Goal: Task Accomplishment & Management: Use online tool/utility

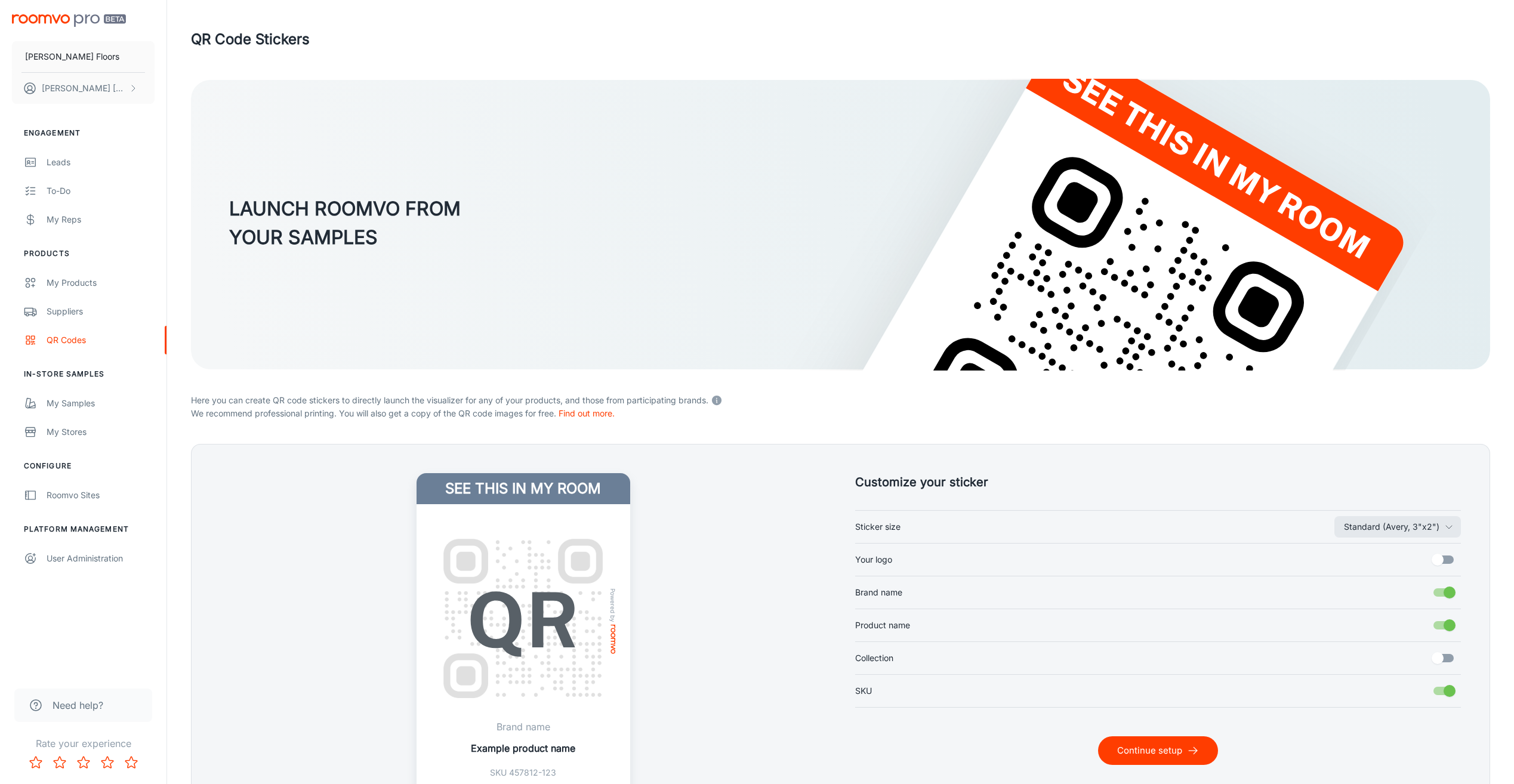
click at [1442, 563] on input "Your logo" at bounding box center [1438, 560] width 68 height 23
checkbox input "true"
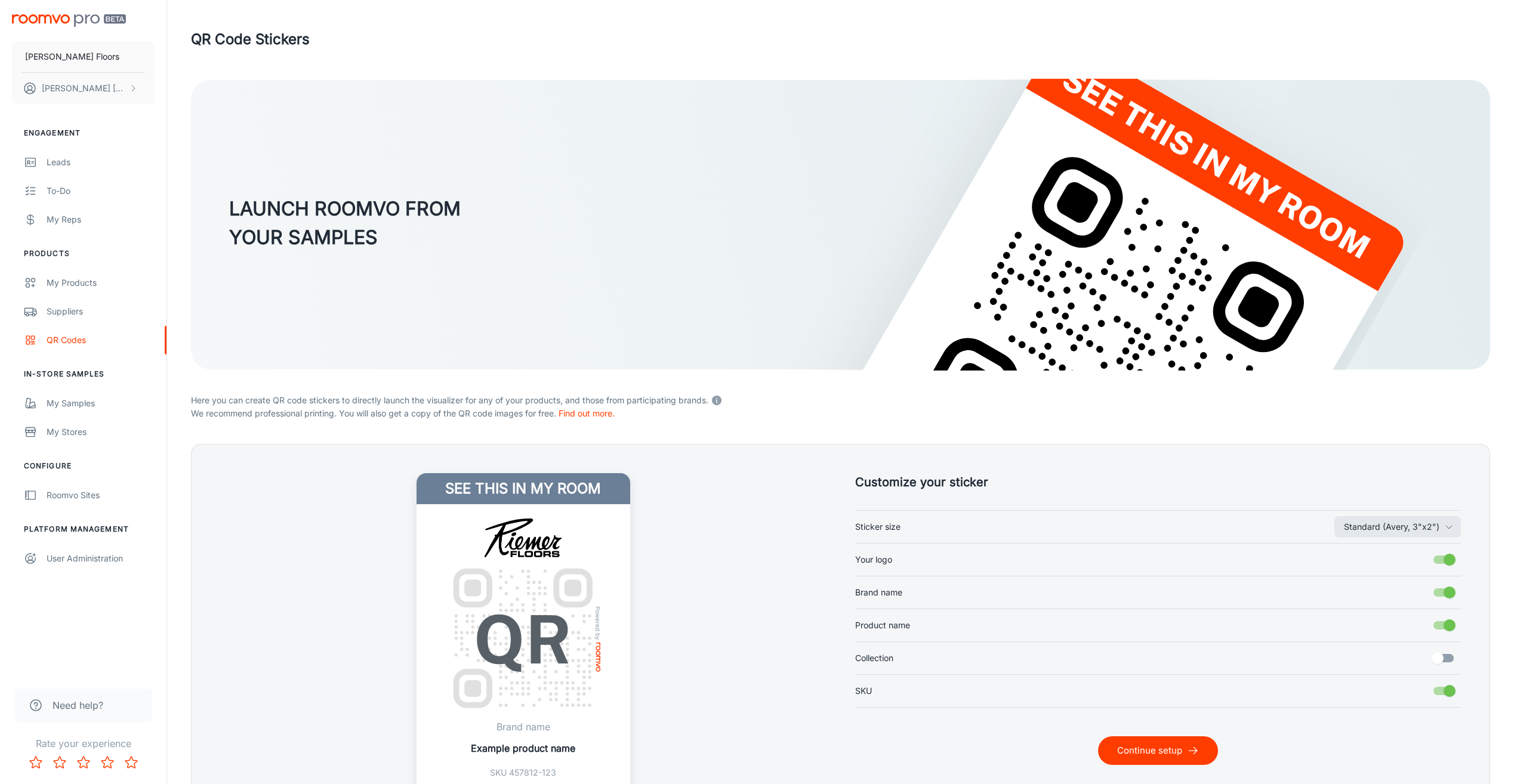
click at [1181, 757] on button "Continue setup" at bounding box center [1158, 750] width 120 height 28
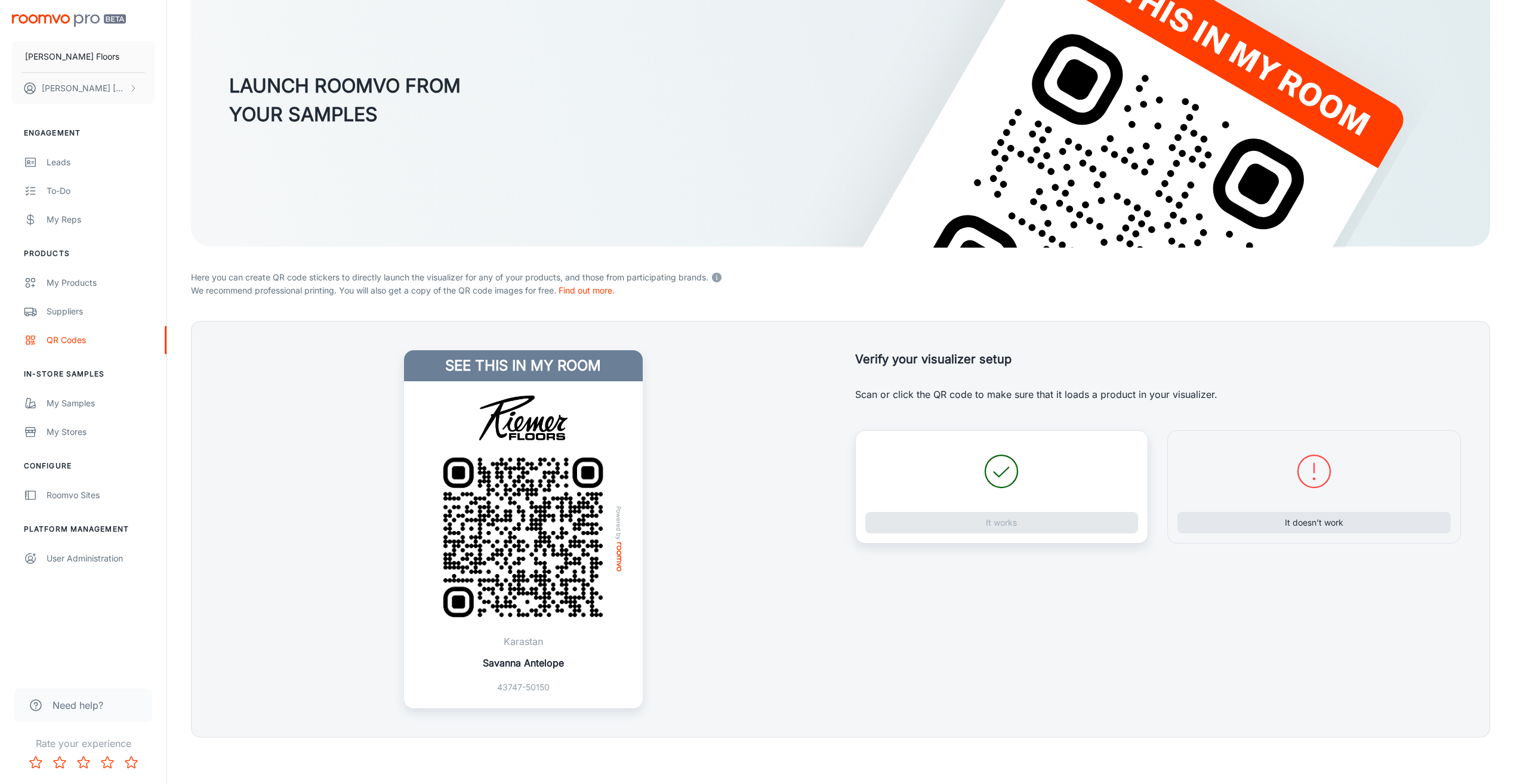
scroll to position [124, 0]
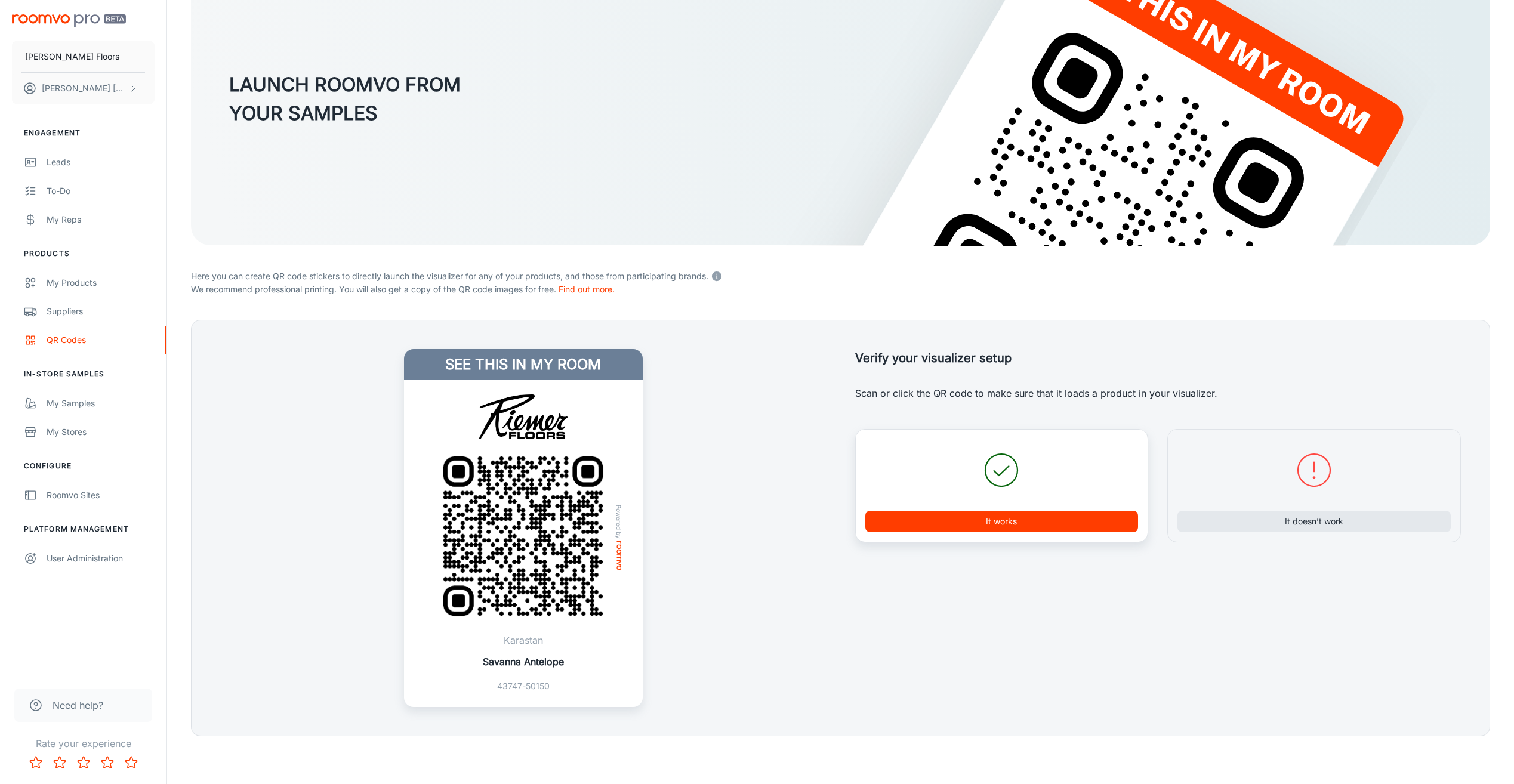
click at [988, 520] on button "It works" at bounding box center [1001, 521] width 273 height 22
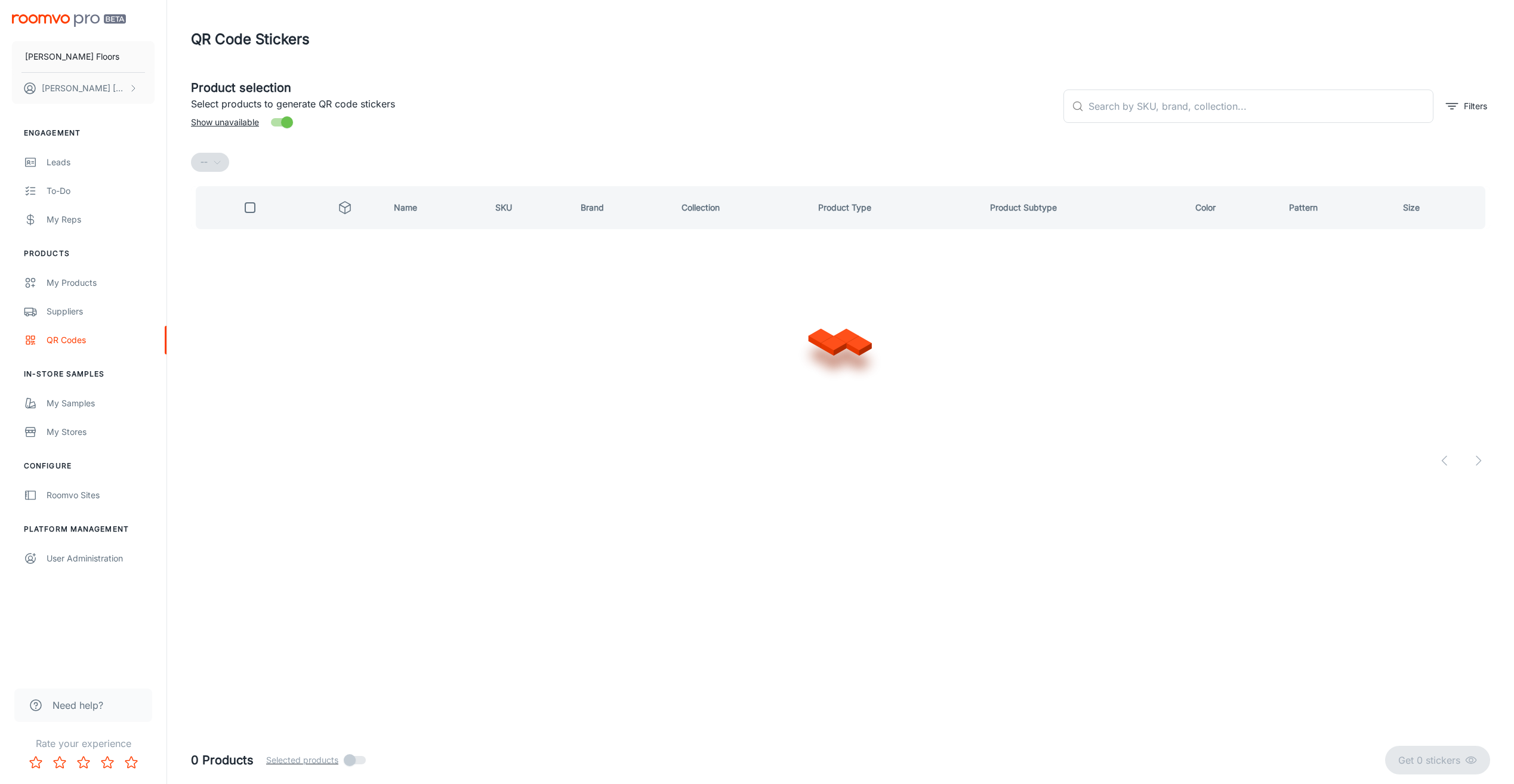
scroll to position [0, 0]
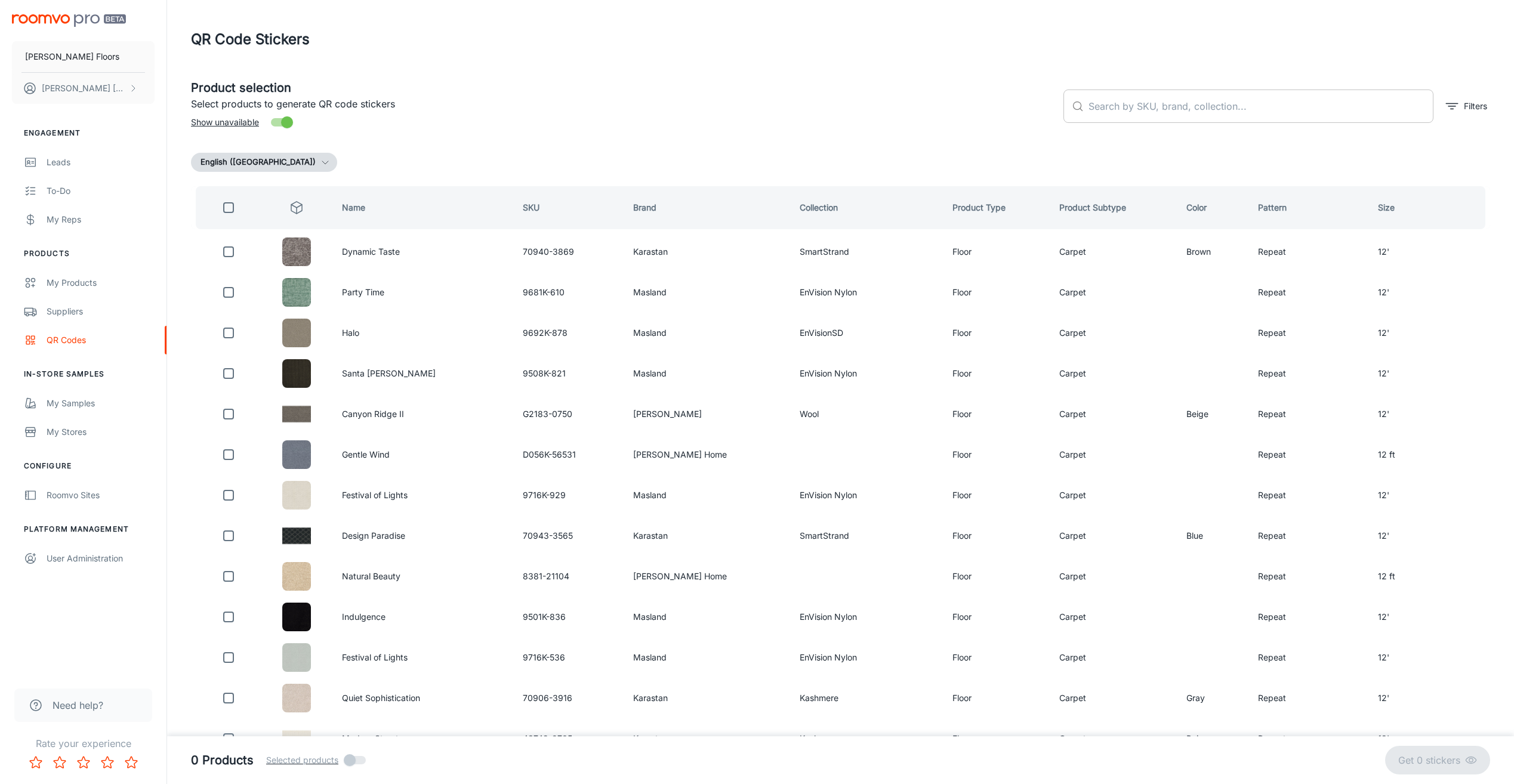
click at [1108, 107] on input "text" at bounding box center [1261, 105] width 345 height 33
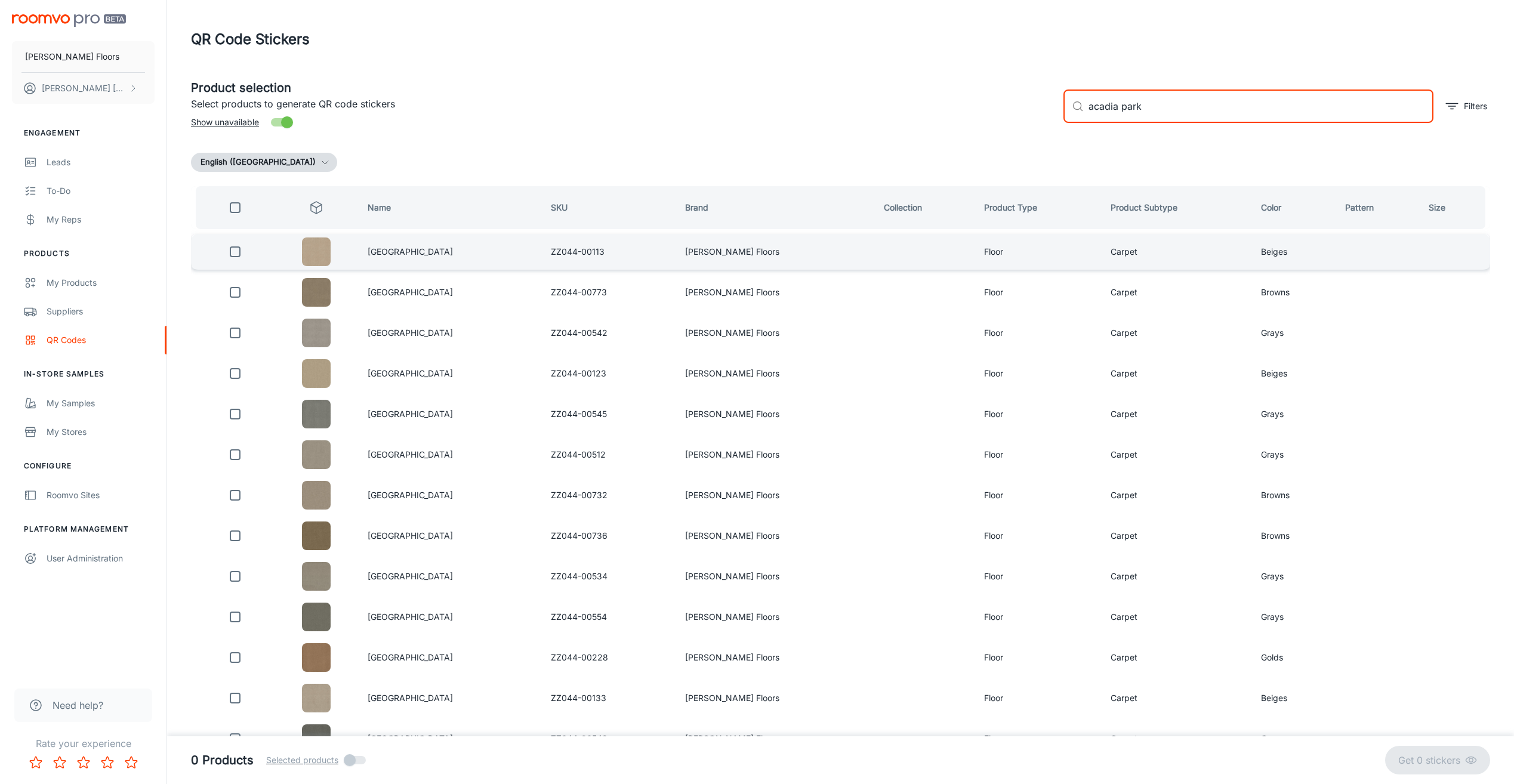
type input "acadia park"
click at [237, 257] on input "checkbox" at bounding box center [235, 251] width 24 height 24
checkbox input "true"
drag, startPoint x: 1156, startPoint y: 110, endPoint x: 1045, endPoint y: 107, distance: 111.0
click at [1048, 107] on div "Product selection Select products to generate QR code stickers Show unavailable…" at bounding box center [835, 101] width 1308 height 64
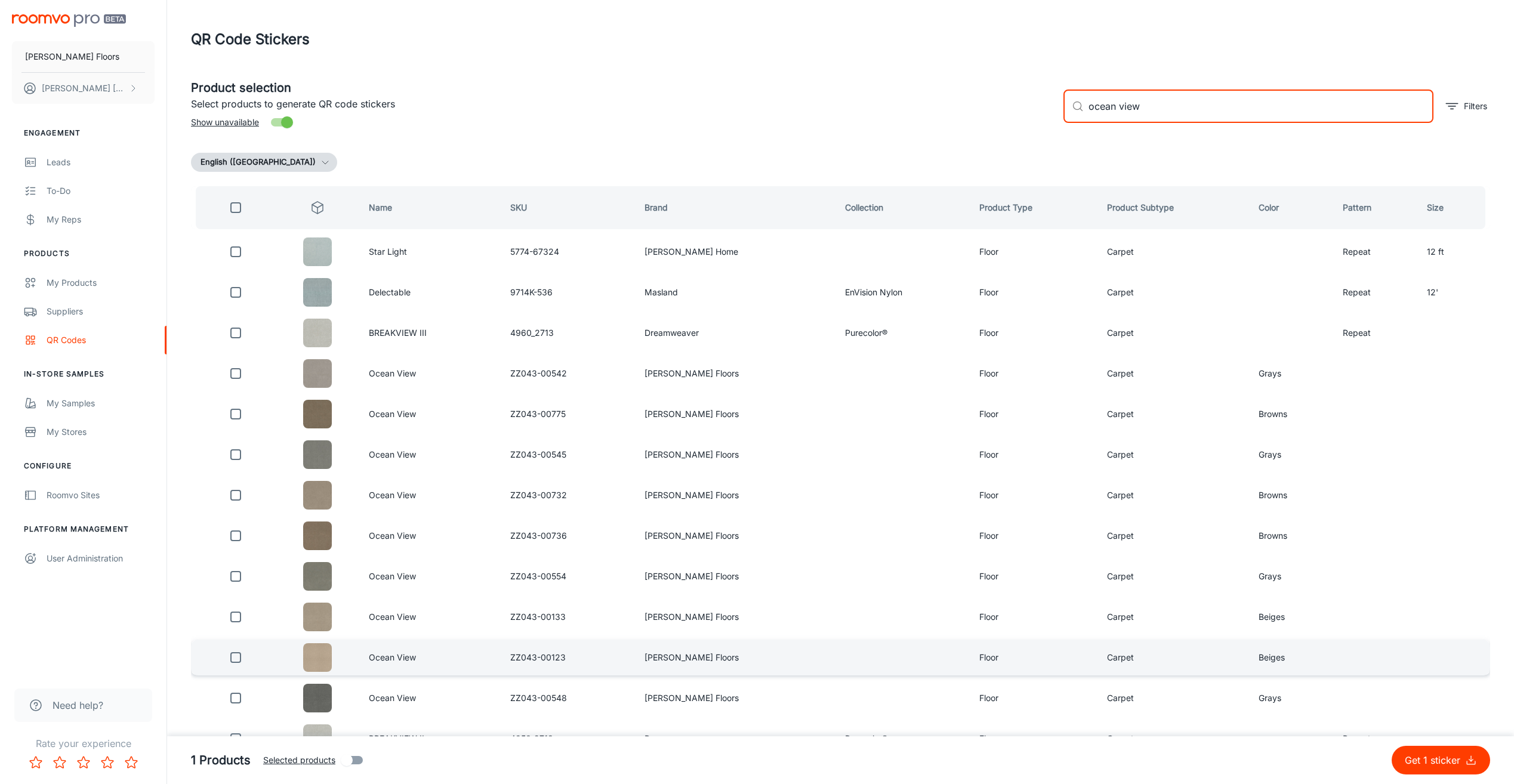
type input "ocean view"
click at [237, 656] on input "checkbox" at bounding box center [235, 657] width 24 height 24
click at [1404, 766] on p "Get 2 stickers" at bounding box center [1432, 759] width 67 height 14
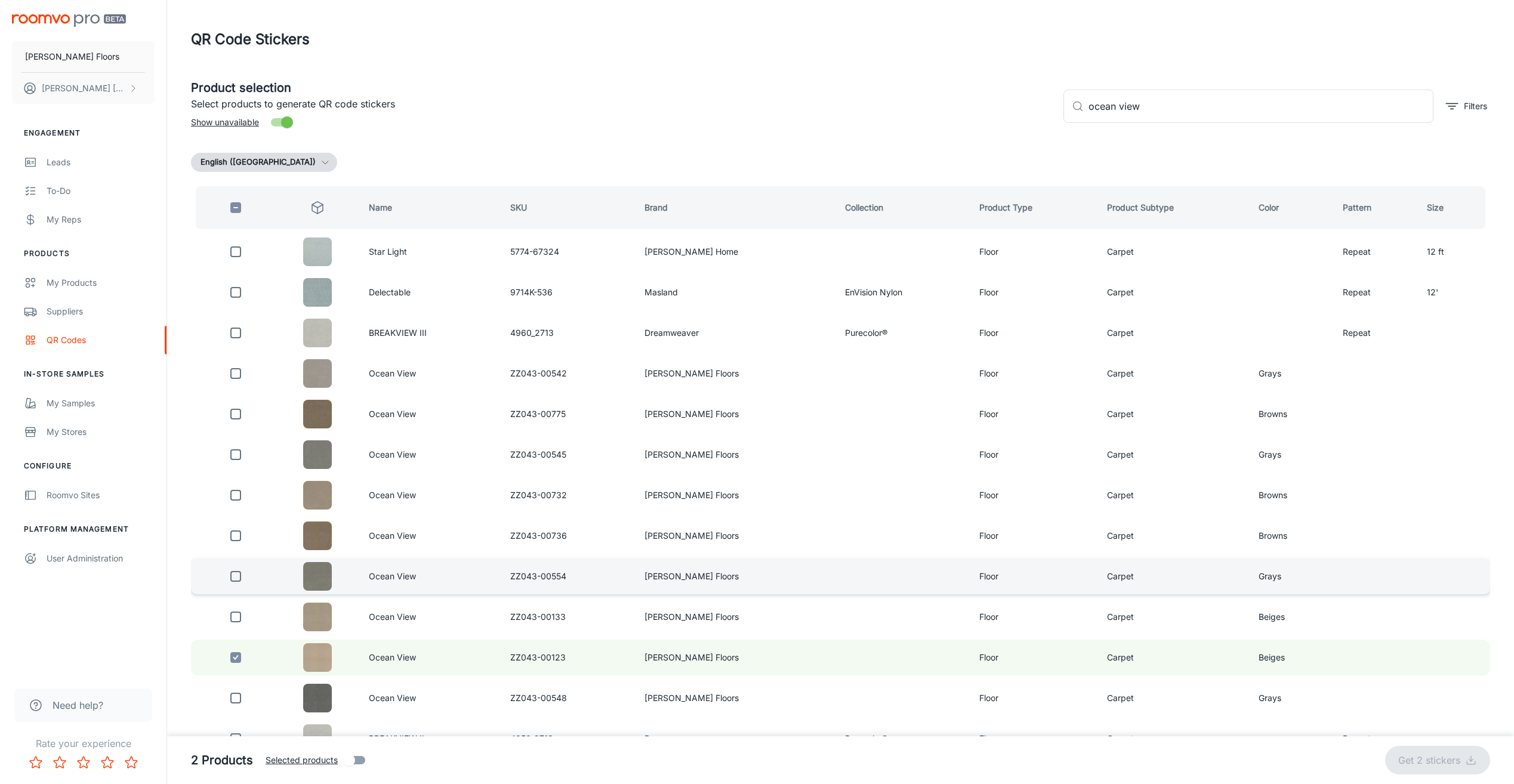
checkbox input "false"
